Goal: Task Accomplishment & Management: Use online tool/utility

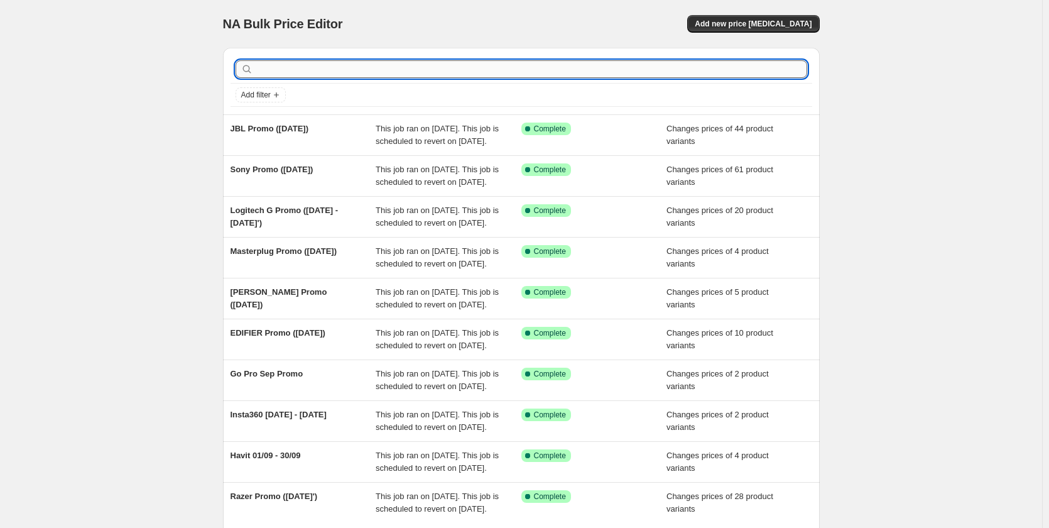
click at [712, 72] on input "text" at bounding box center [532, 69] width 552 height 18
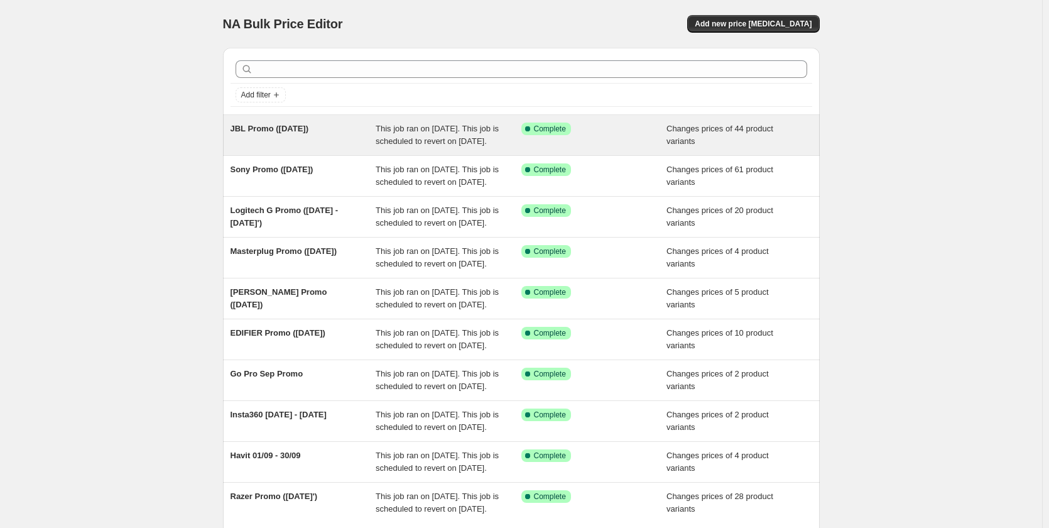
drag, startPoint x: 231, startPoint y: 121, endPoint x: 342, endPoint y: 128, distance: 111.4
click at [342, 128] on div "JBL Promo (September '25) This job ran on September 8, 2025. This job is schedu…" at bounding box center [521, 135] width 597 height 40
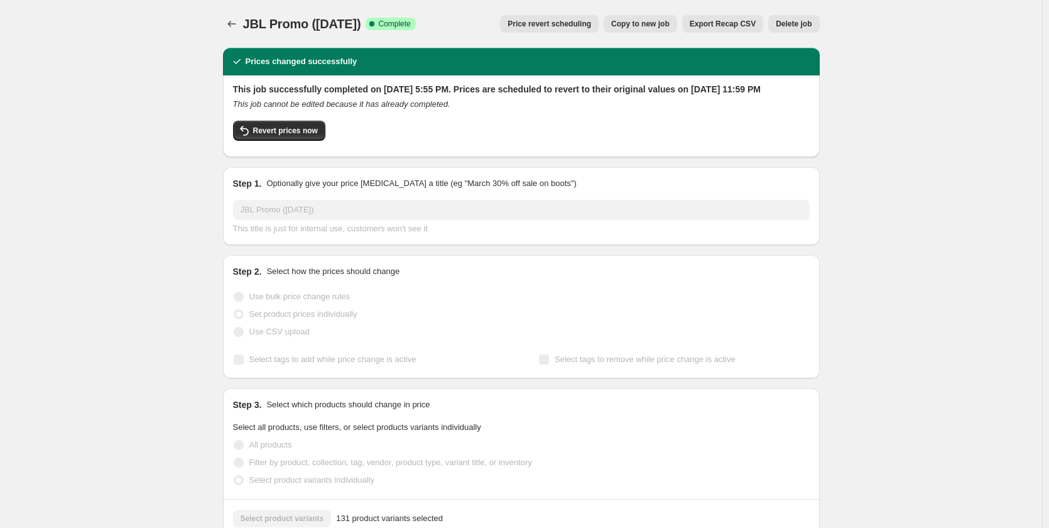
click at [313, 23] on span "JBL Promo ([DATE])" at bounding box center [302, 24] width 118 height 14
drag, startPoint x: 246, startPoint y: 20, endPoint x: 405, endPoint y: 17, distance: 159.0
click at [405, 17] on div "JBL Promo (September '25) Success Complete Complete" at bounding box center [329, 24] width 173 height 18
copy span "JBL Promo ([DATE])"
click at [231, 22] on icon "Price change jobs" at bounding box center [232, 24] width 13 height 13
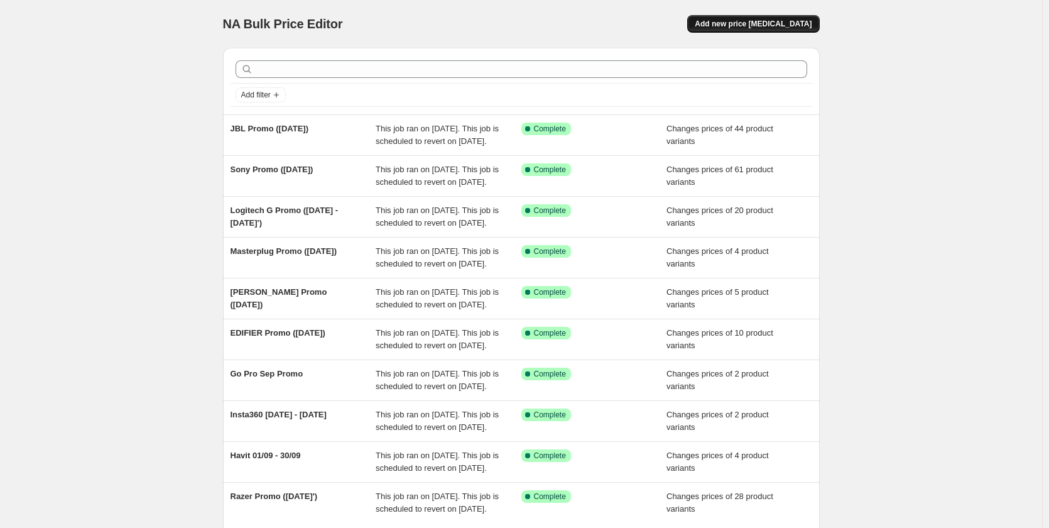
click at [735, 26] on span "Add new price [MEDICAL_DATA]" at bounding box center [753, 24] width 117 height 10
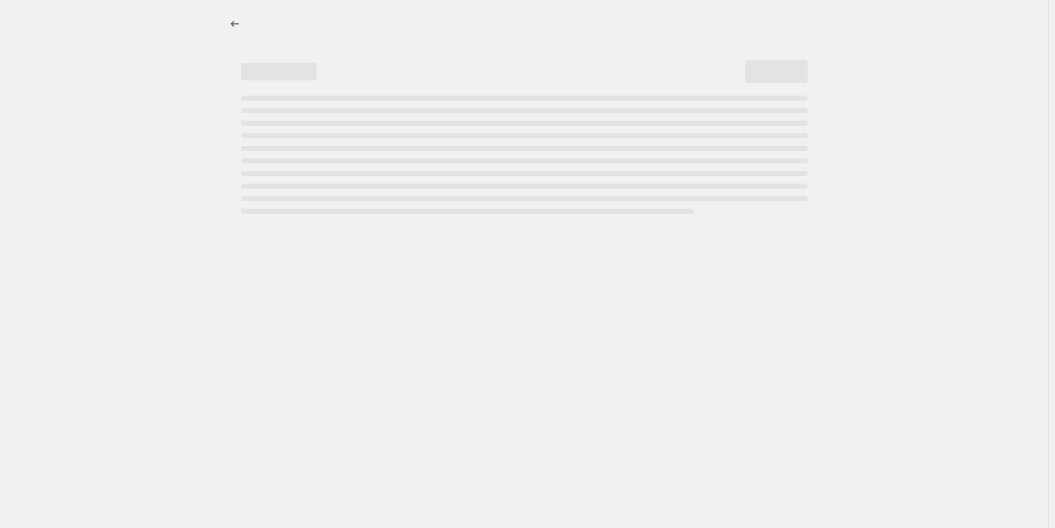
select select "percentage"
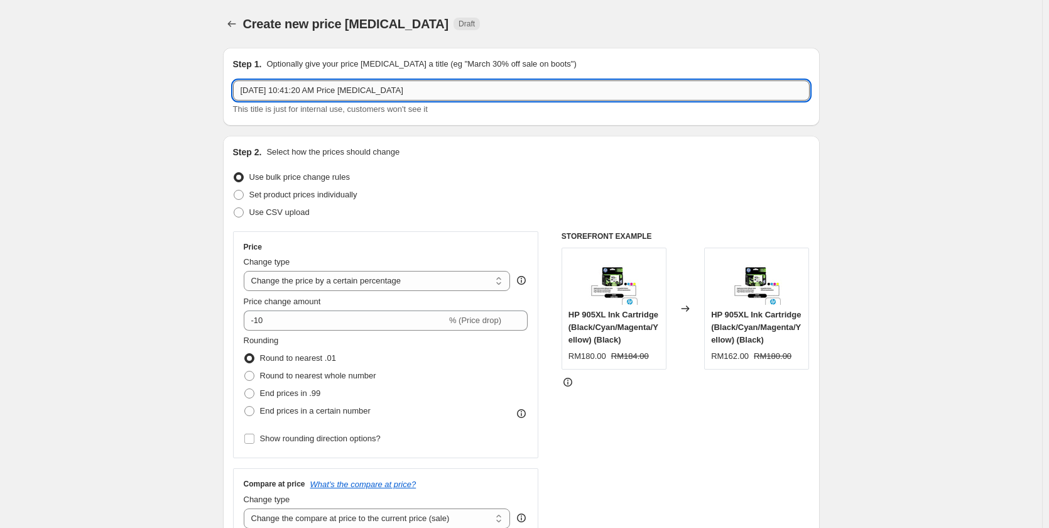
click at [286, 86] on input "Sep 10, 2025, 10:41:20 AM Price change job" at bounding box center [521, 90] width 577 height 20
paste input "JBL Promo ([DATE])"
drag, startPoint x: 255, startPoint y: 90, endPoint x: 222, endPoint y: 92, distance: 33.4
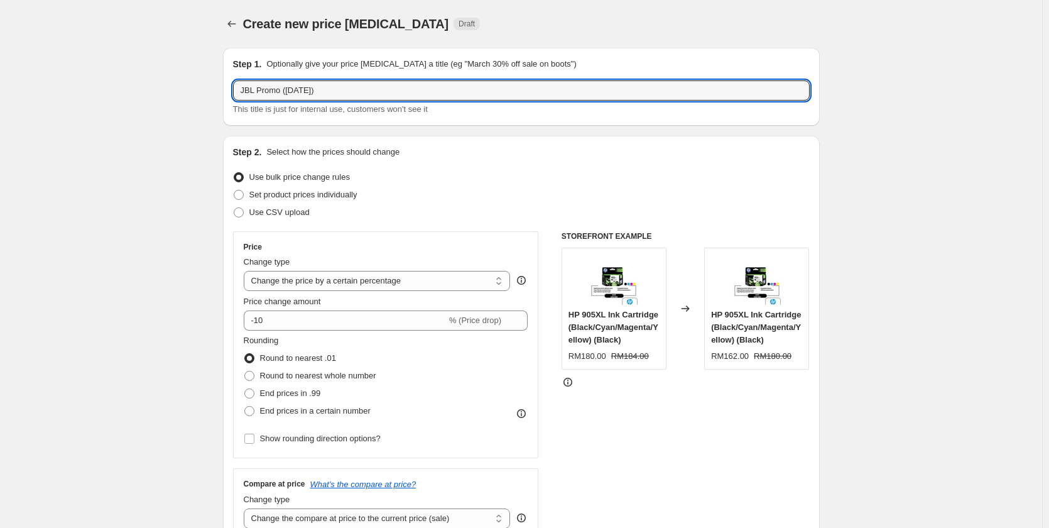
type input "TOMTOC Promo ([DATE])"
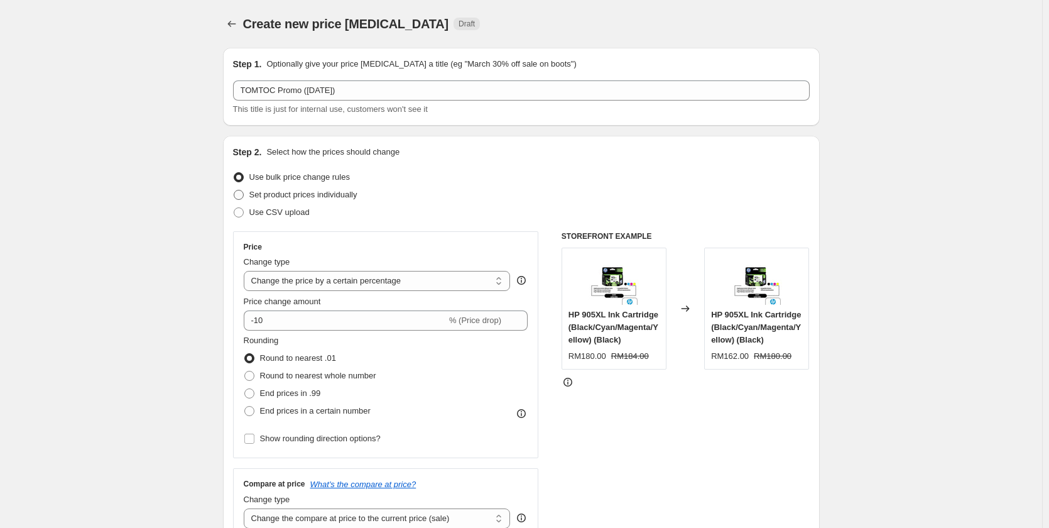
click at [272, 188] on span "Set product prices individually" at bounding box center [303, 194] width 108 height 13
click at [234, 190] on input "Set product prices individually" at bounding box center [234, 190] width 1 height 1
radio input "true"
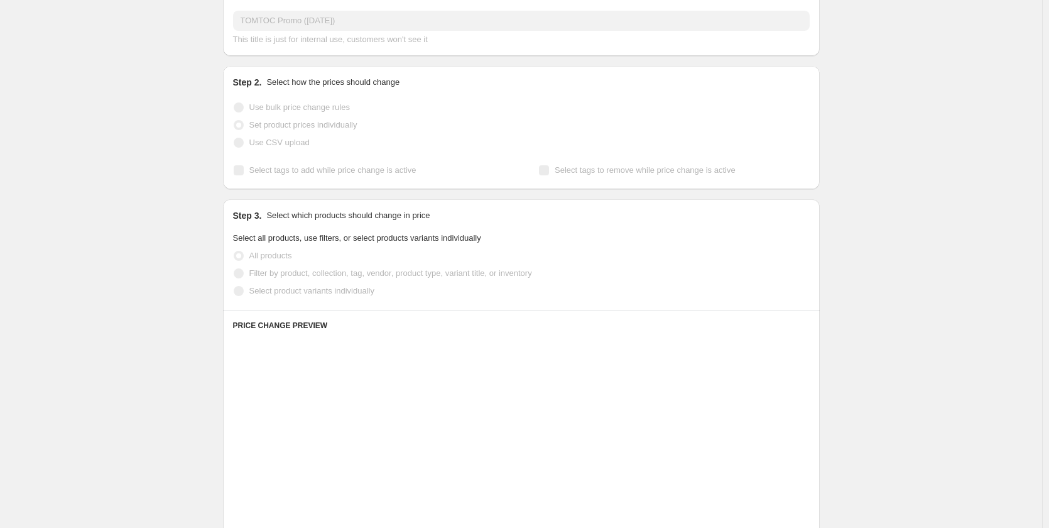
scroll to position [126, 0]
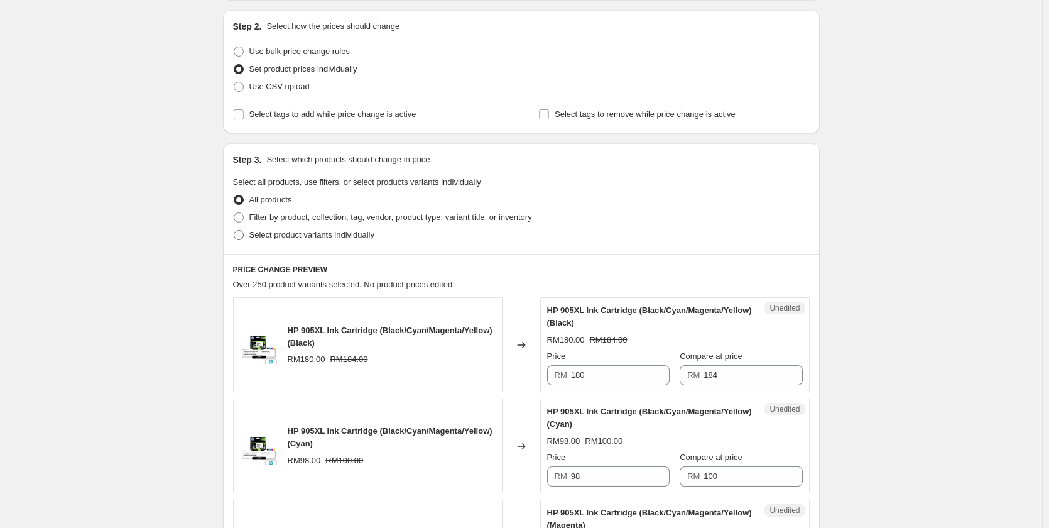
click at [330, 237] on span "Select product variants individually" at bounding box center [311, 234] width 125 height 9
click at [234, 231] on input "Select product variants individually" at bounding box center [234, 230] width 1 height 1
radio input "true"
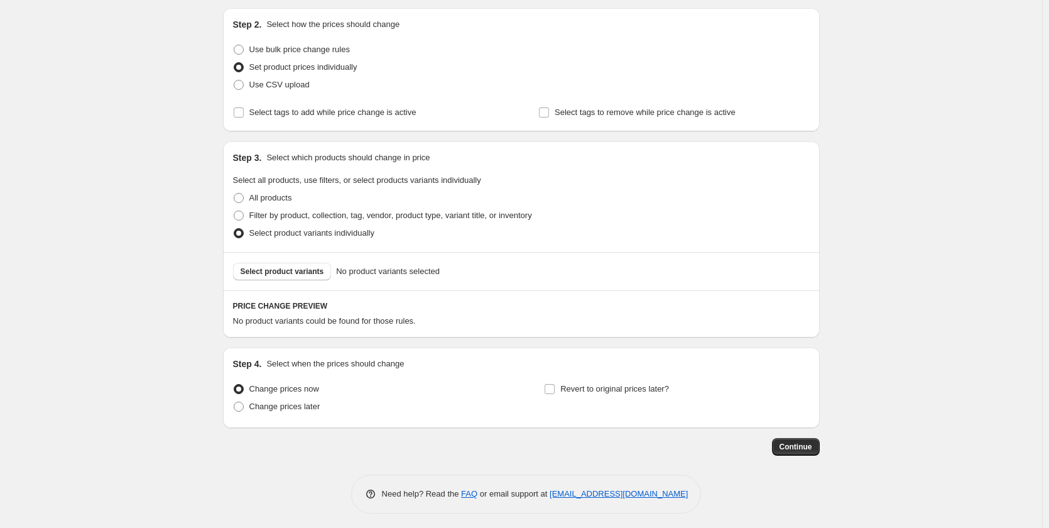
scroll to position [132, 0]
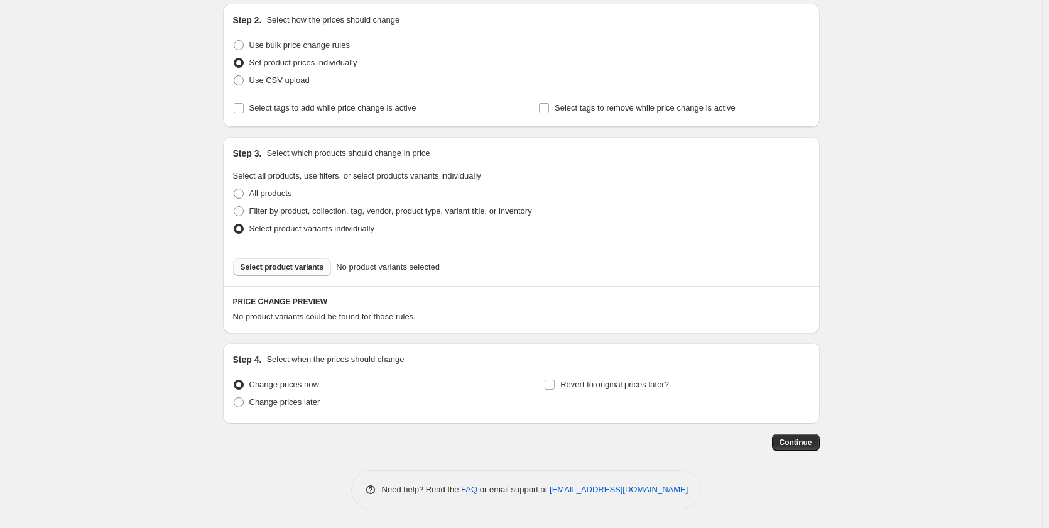
click at [304, 265] on span "Select product variants" at bounding box center [283, 267] width 84 height 10
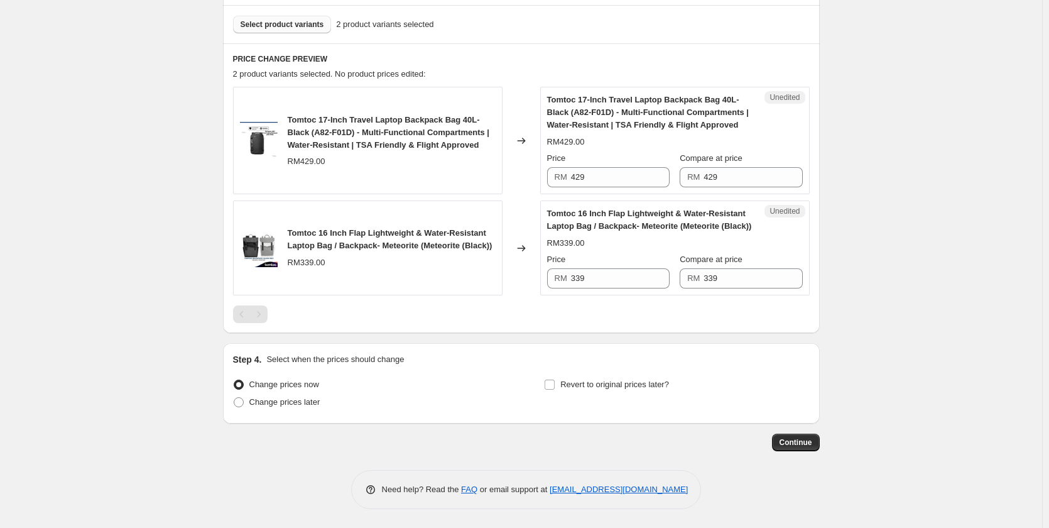
scroll to position [383, 0]
click at [636, 175] on input "429" at bounding box center [620, 177] width 99 height 20
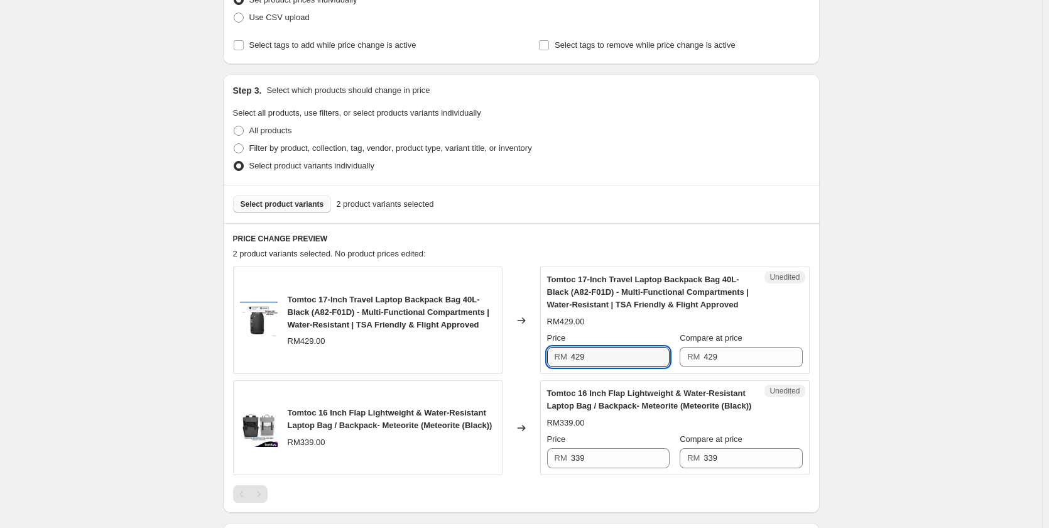
scroll to position [320, 0]
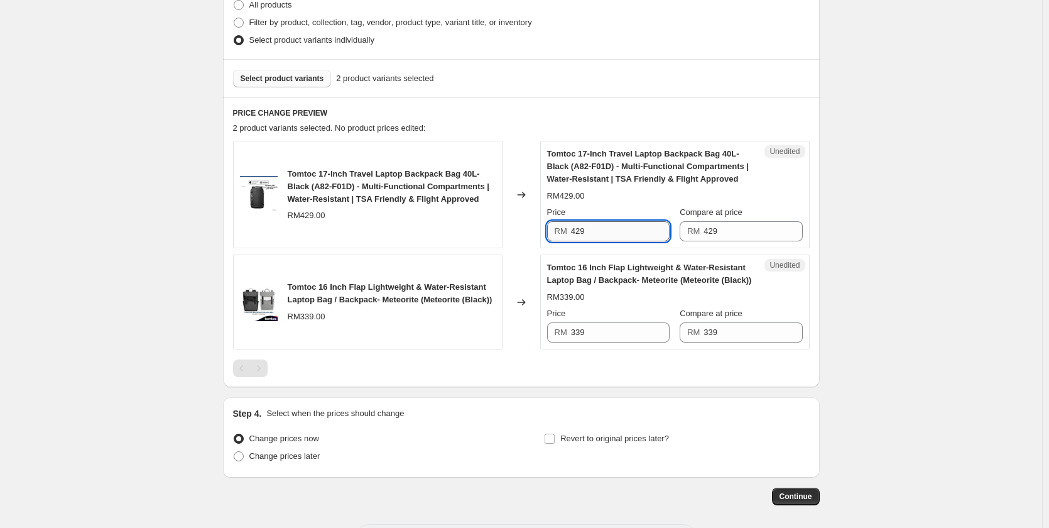
click at [641, 232] on input "429" at bounding box center [620, 231] width 99 height 20
type input "359"
click at [613, 349] on div "Unedited Tomtoc 16 Inch Flap Lightweight & Water-Resistant Laptop Bag / Backpac…" at bounding box center [675, 301] width 270 height 95
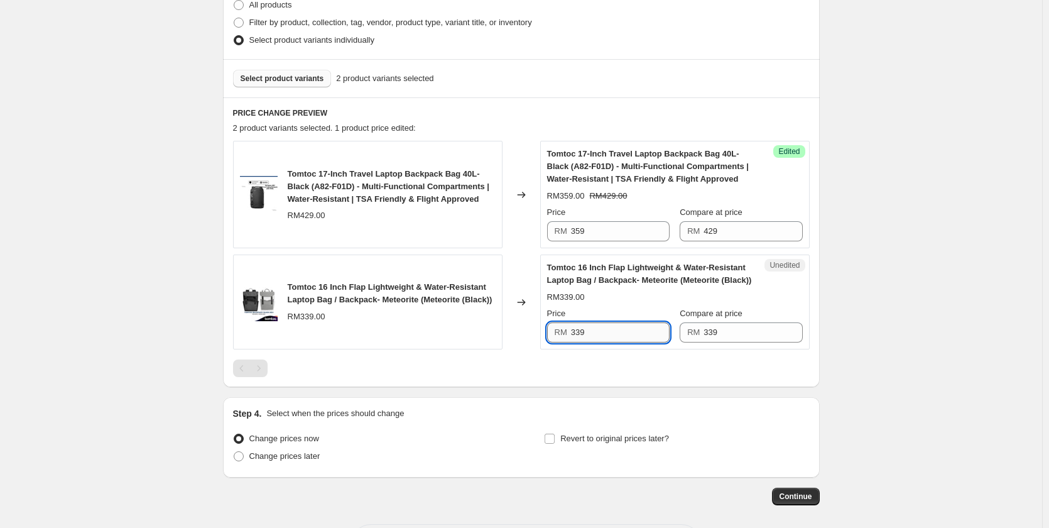
click at [611, 342] on input "339" at bounding box center [620, 332] width 99 height 20
type input "299"
click at [657, 377] on div at bounding box center [521, 368] width 577 height 18
click at [629, 443] on span "Revert to original prices later?" at bounding box center [614, 437] width 109 height 9
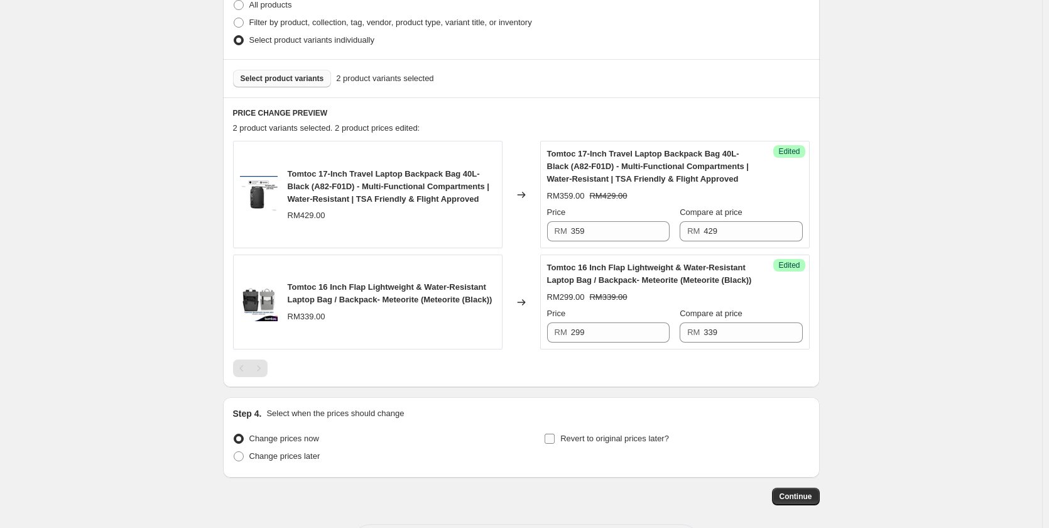
click at [555, 444] on input "Revert to original prices later?" at bounding box center [550, 438] width 10 height 10
checkbox input "true"
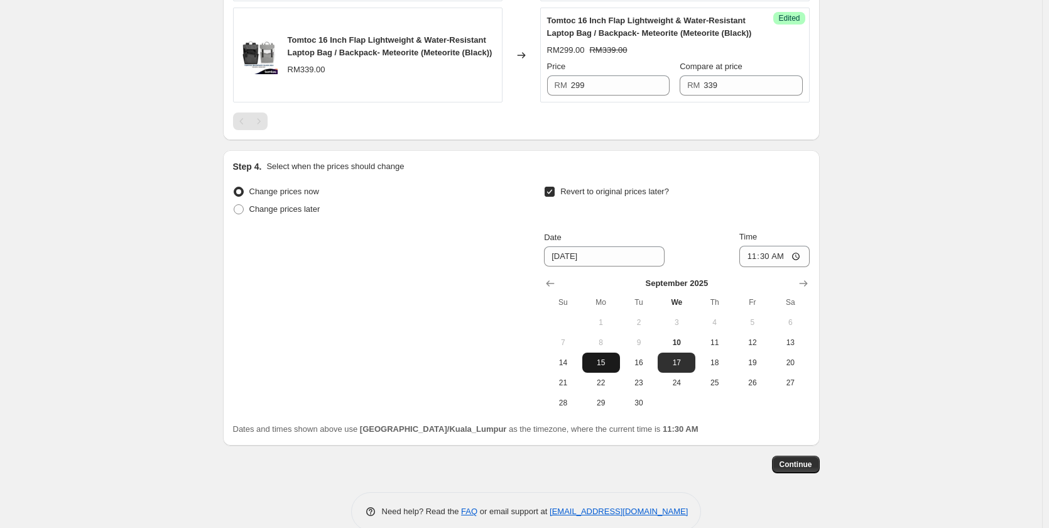
scroll to position [572, 0]
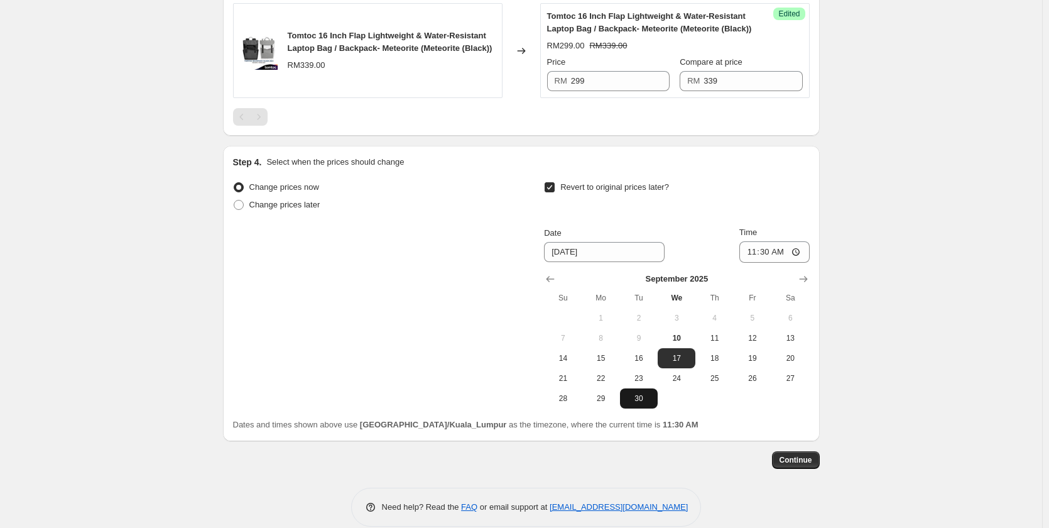
click at [636, 403] on span "30" at bounding box center [639, 398] width 28 height 10
type input "[DATE]"
click at [751, 263] on input "11:30" at bounding box center [774, 251] width 70 height 21
type input "05:30"
type input "11:56"
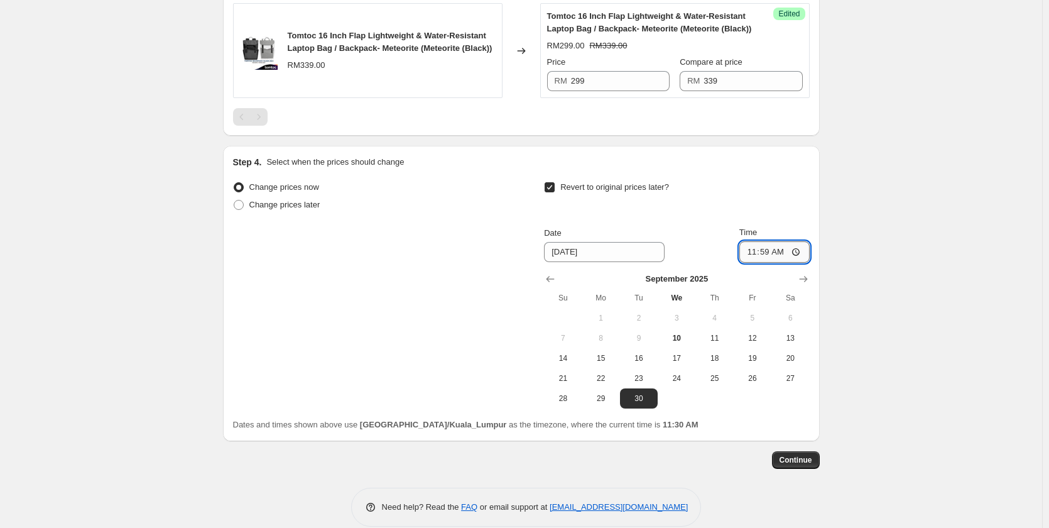
type input "23:59"
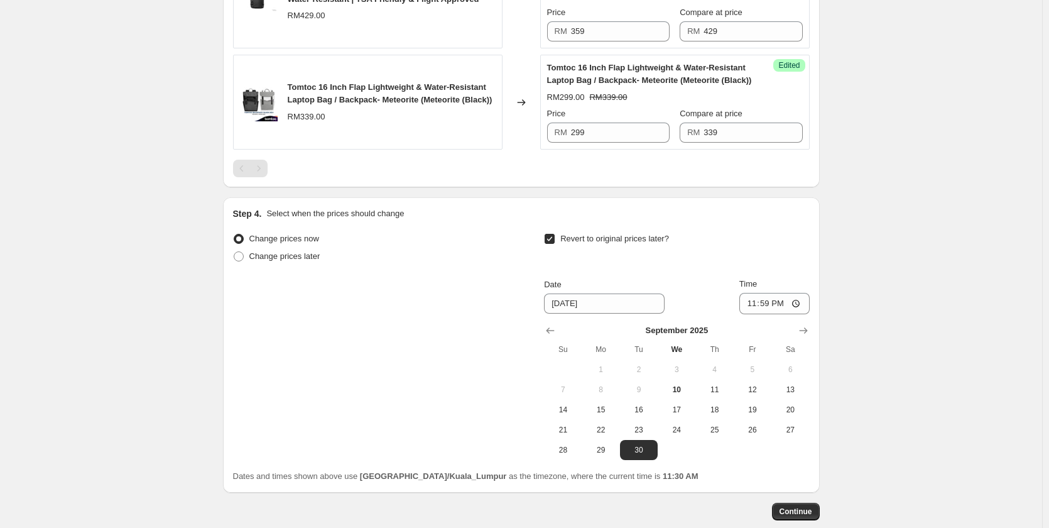
scroll to position [195, 0]
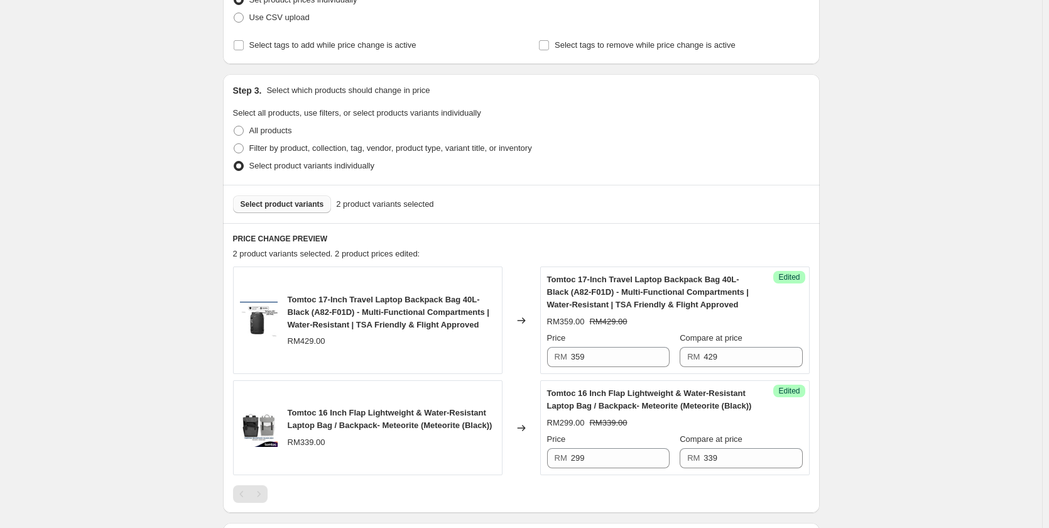
click at [295, 206] on span "Select product variants" at bounding box center [283, 204] width 84 height 10
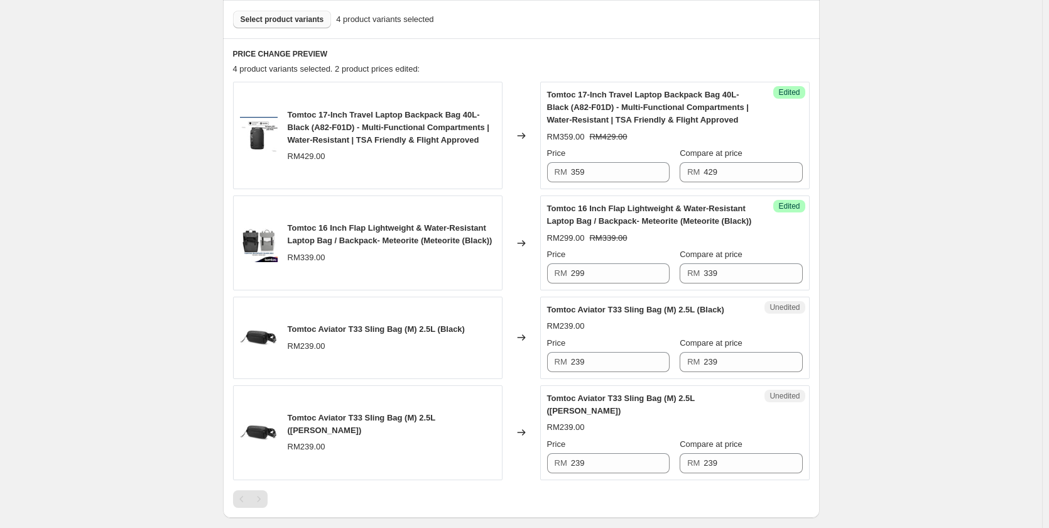
scroll to position [509, 0]
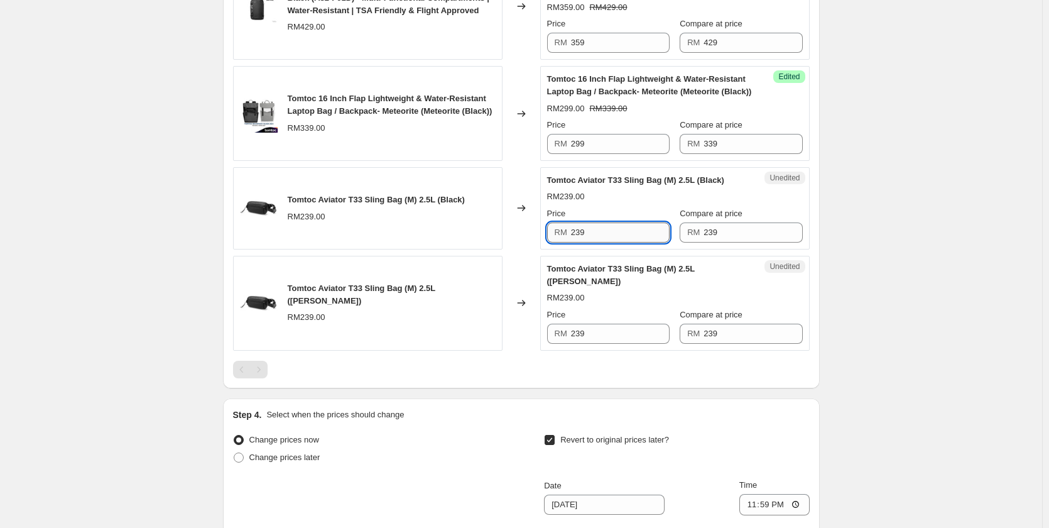
click at [604, 243] on input "239" at bounding box center [620, 232] width 99 height 20
type input "209"
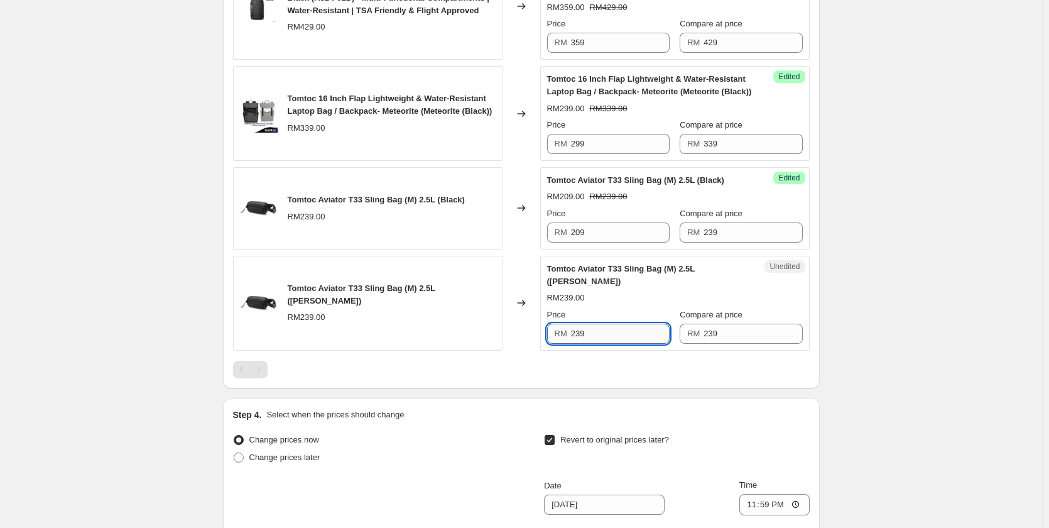
click at [623, 340] on input "239" at bounding box center [620, 334] width 99 height 20
type input "209"
click at [684, 384] on div "PRICE CHANGE PREVIEW 4 product variants selected. 3 product prices edited: Tomt…" at bounding box center [521, 148] width 597 height 479
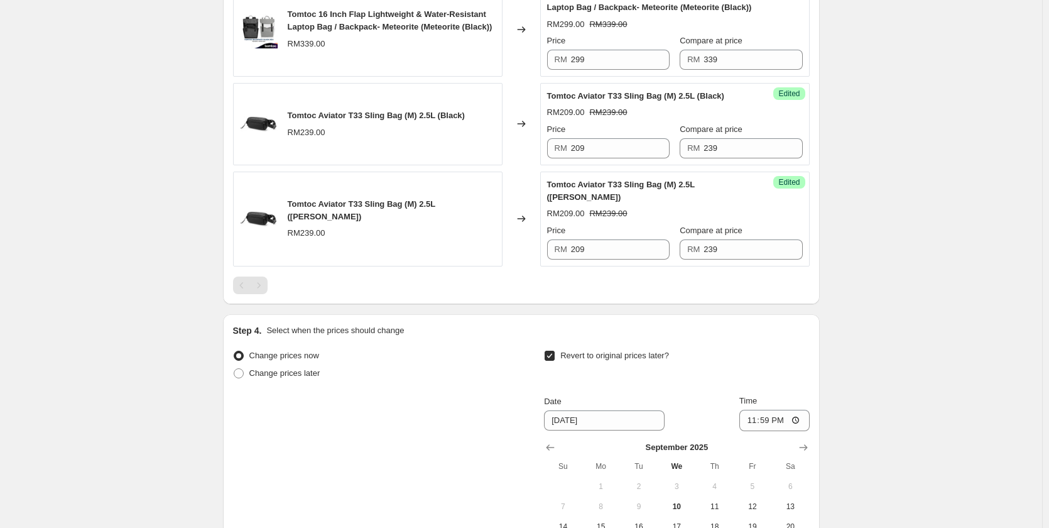
scroll to position [760, 0]
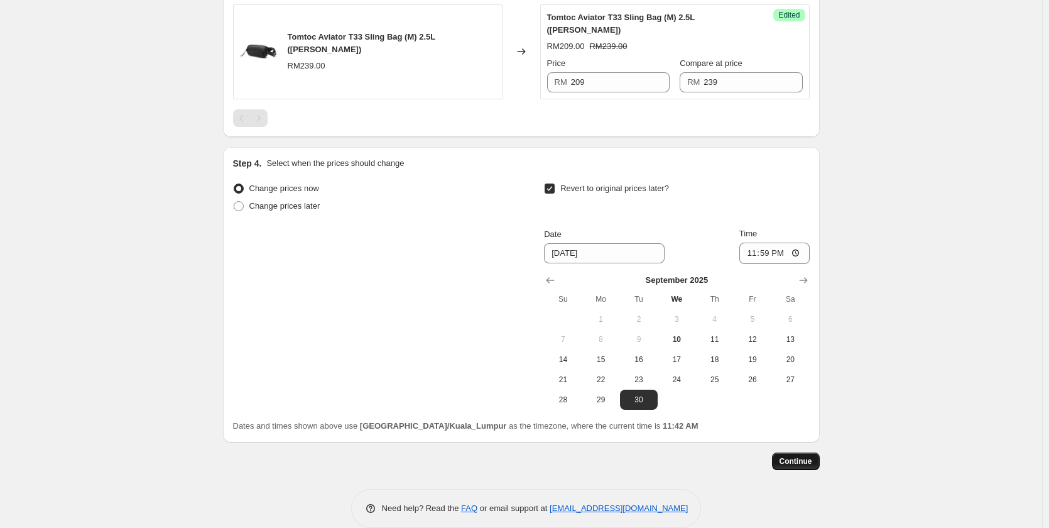
click at [817, 459] on button "Continue" at bounding box center [796, 461] width 48 height 18
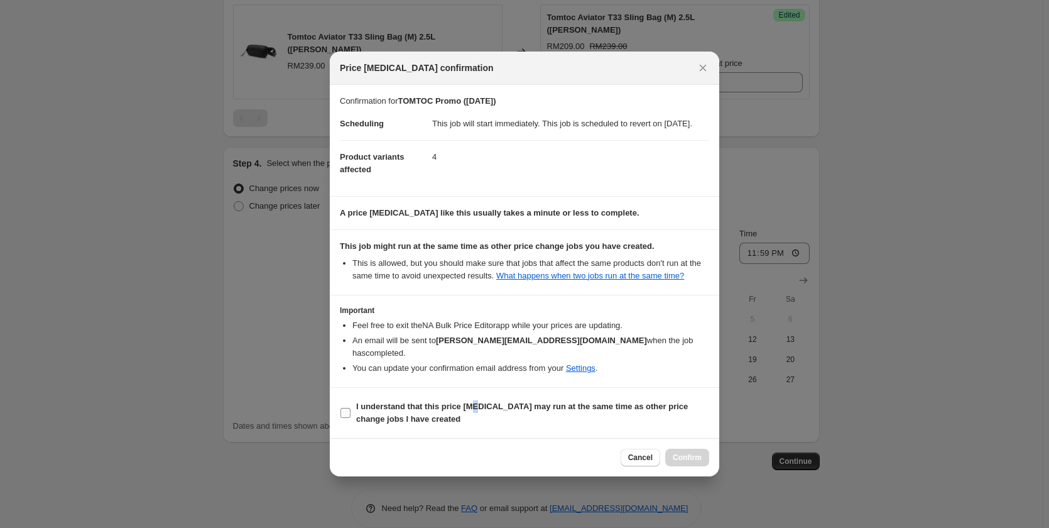
click at [473, 398] on label "I understand that this price change job may run at the same time as other price…" at bounding box center [524, 413] width 369 height 30
click at [593, 420] on span "I understand that this price change job may run at the same time as other price…" at bounding box center [532, 412] width 353 height 25
click at [351, 418] on input "I understand that this price change job may run at the same time as other price…" at bounding box center [346, 413] width 10 height 10
checkbox input "true"
click at [700, 458] on span "Confirm" at bounding box center [687, 457] width 29 height 10
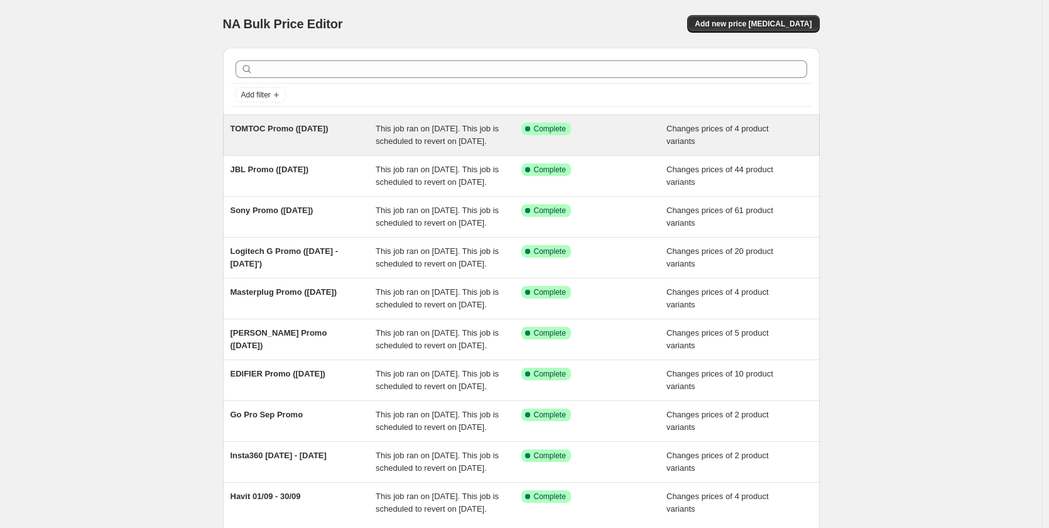
click at [279, 121] on div "TOMTOC Promo ([DATE]) This job ran on [DATE]. This job is scheduled to revert o…" at bounding box center [521, 135] width 597 height 40
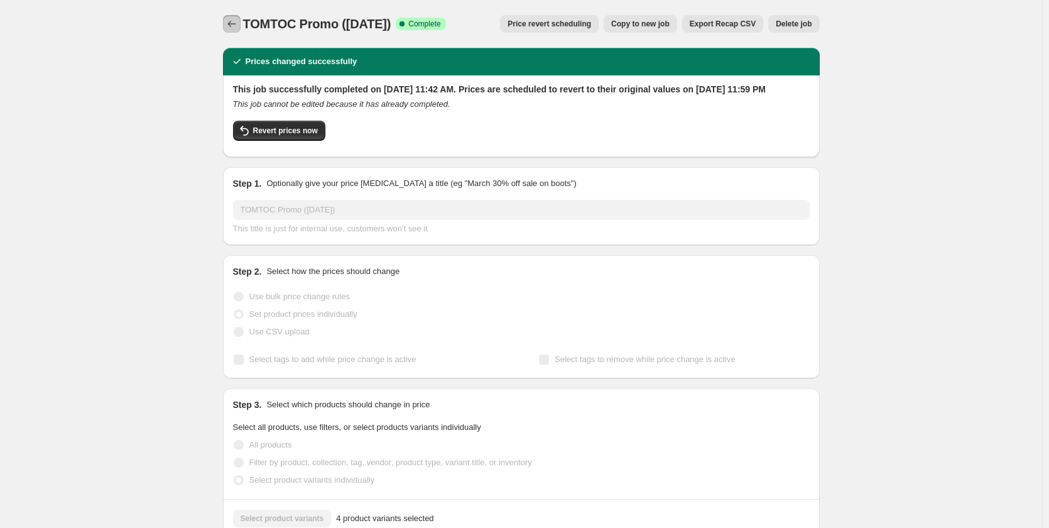
click at [231, 23] on icon "Price change jobs" at bounding box center [232, 24] width 13 height 13
